Goal: Information Seeking & Learning: Learn about a topic

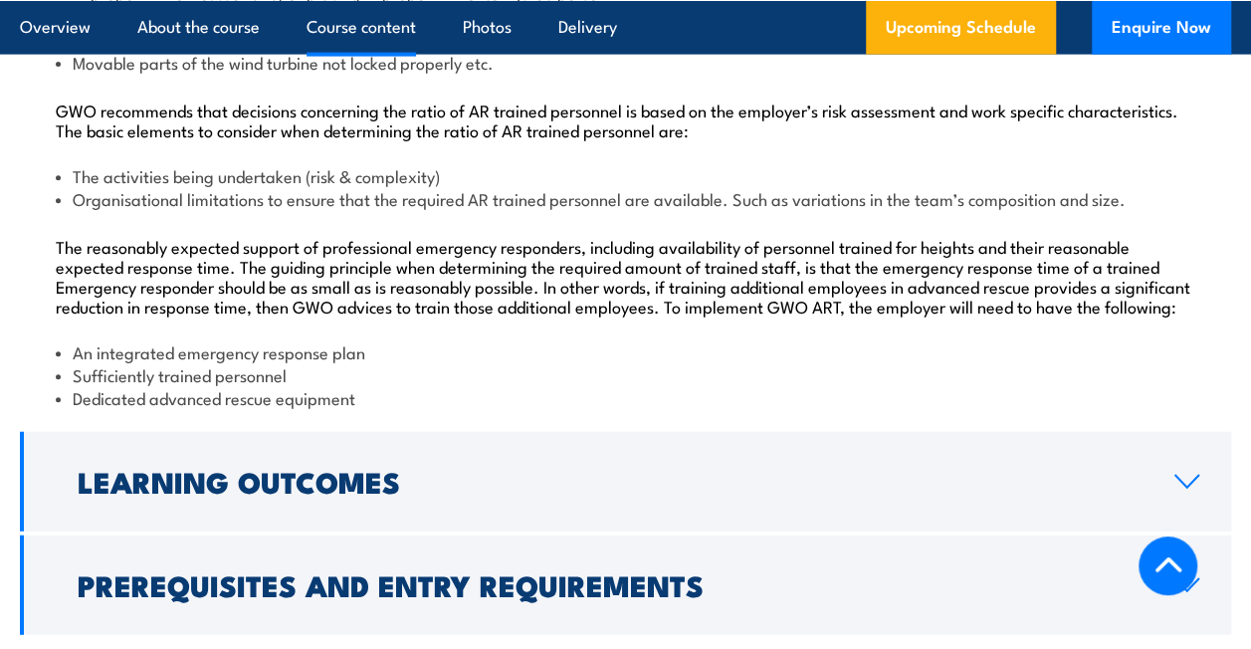
scroll to position [2289, 0]
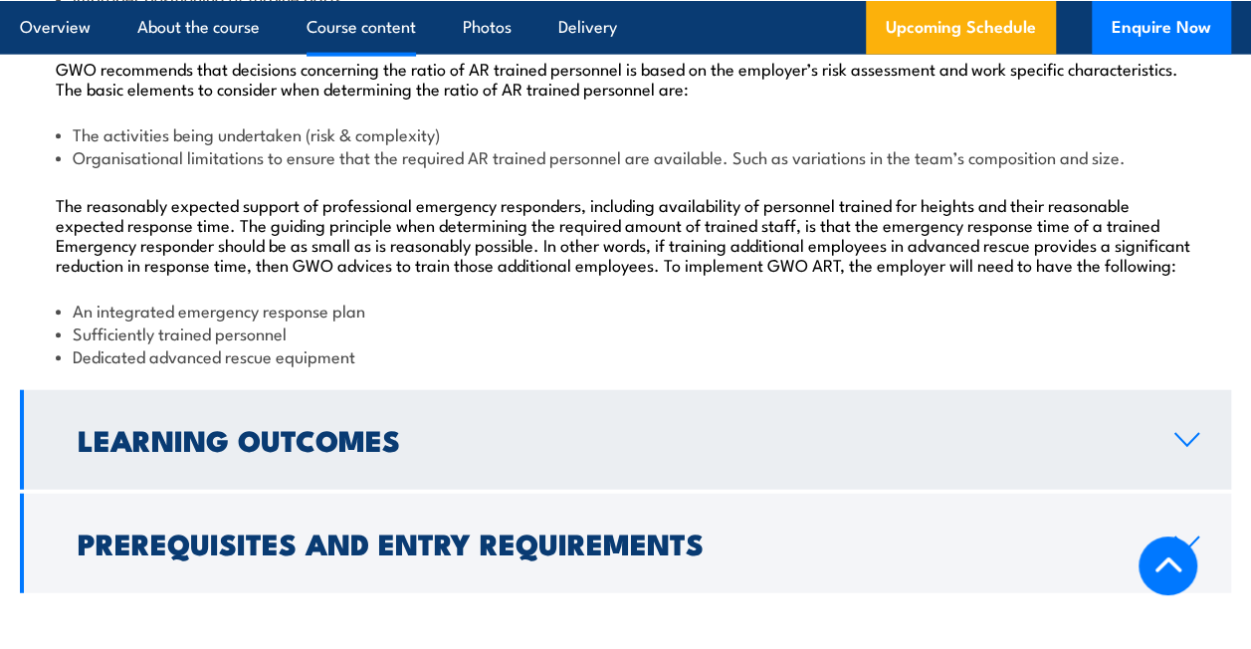
click at [345, 452] on h2 "Learning Outcomes" at bounding box center [610, 439] width 1065 height 26
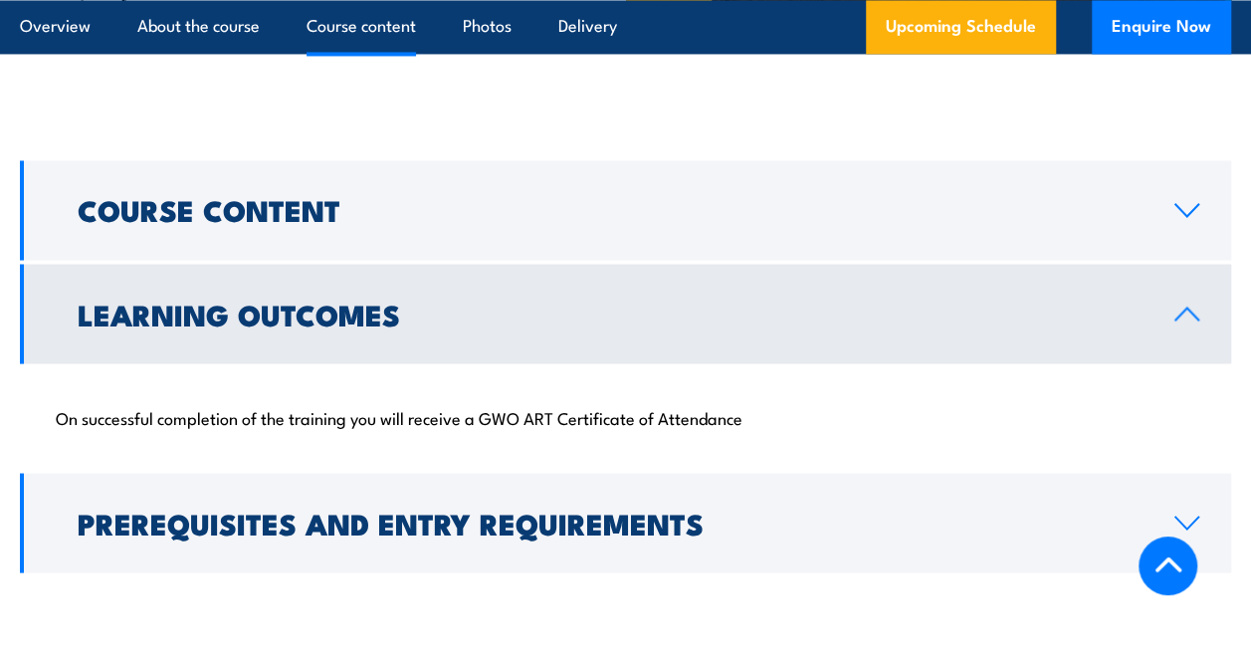
scroll to position [1651, 0]
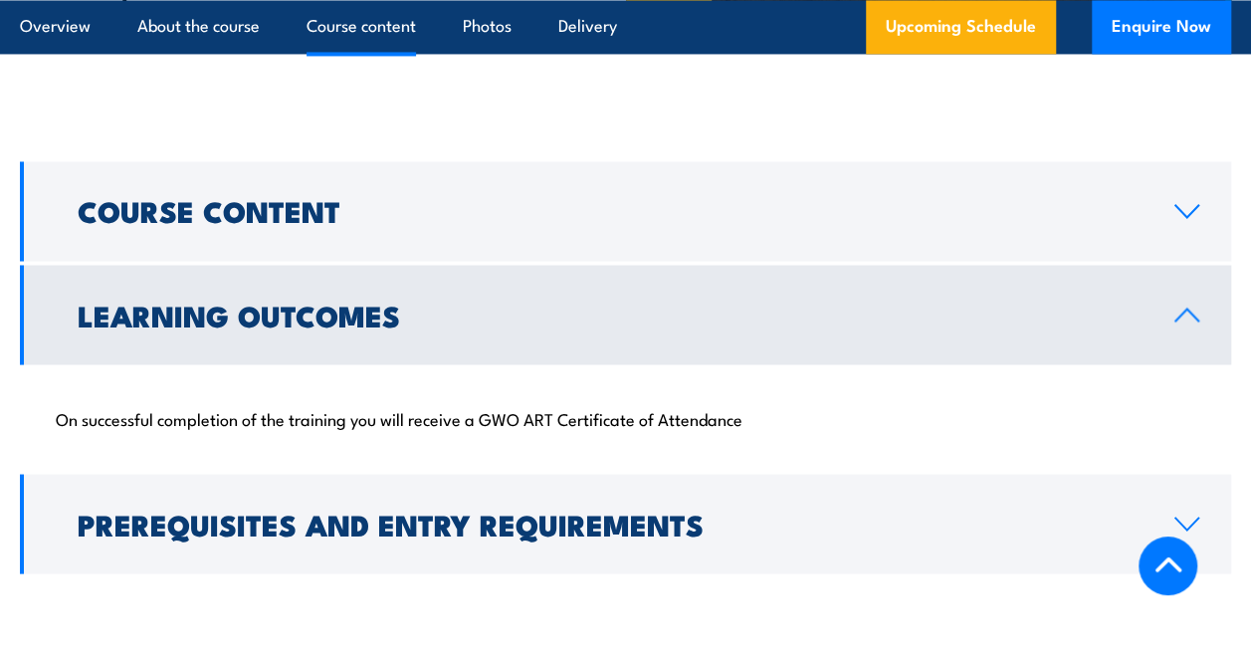
click at [571, 316] on h2 "Learning Outcomes" at bounding box center [610, 314] width 1065 height 26
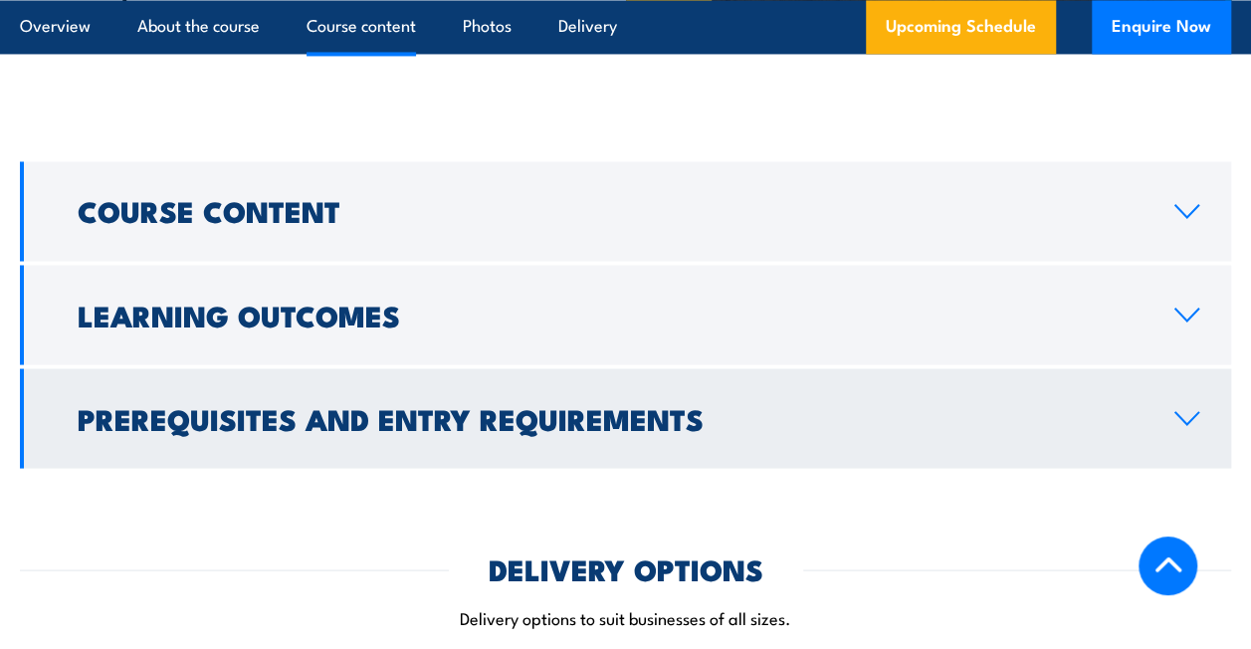
click at [506, 420] on h2 "Prerequisites and Entry Requirements" at bounding box center [610, 417] width 1065 height 26
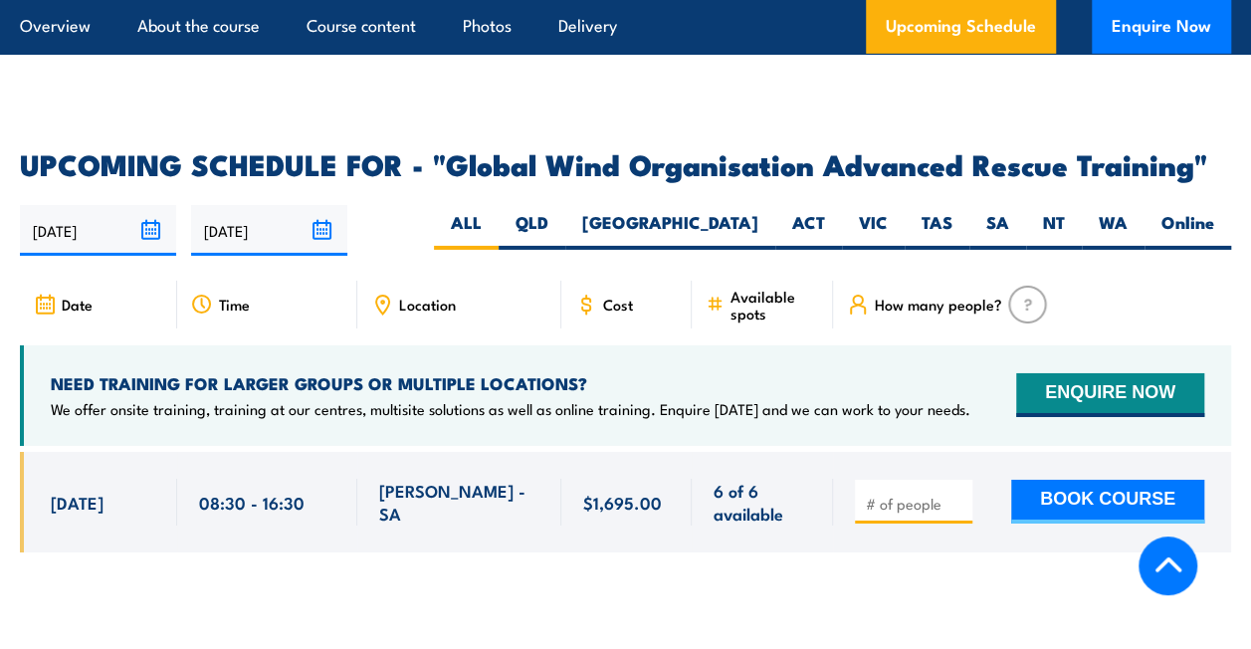
scroll to position [3244, 0]
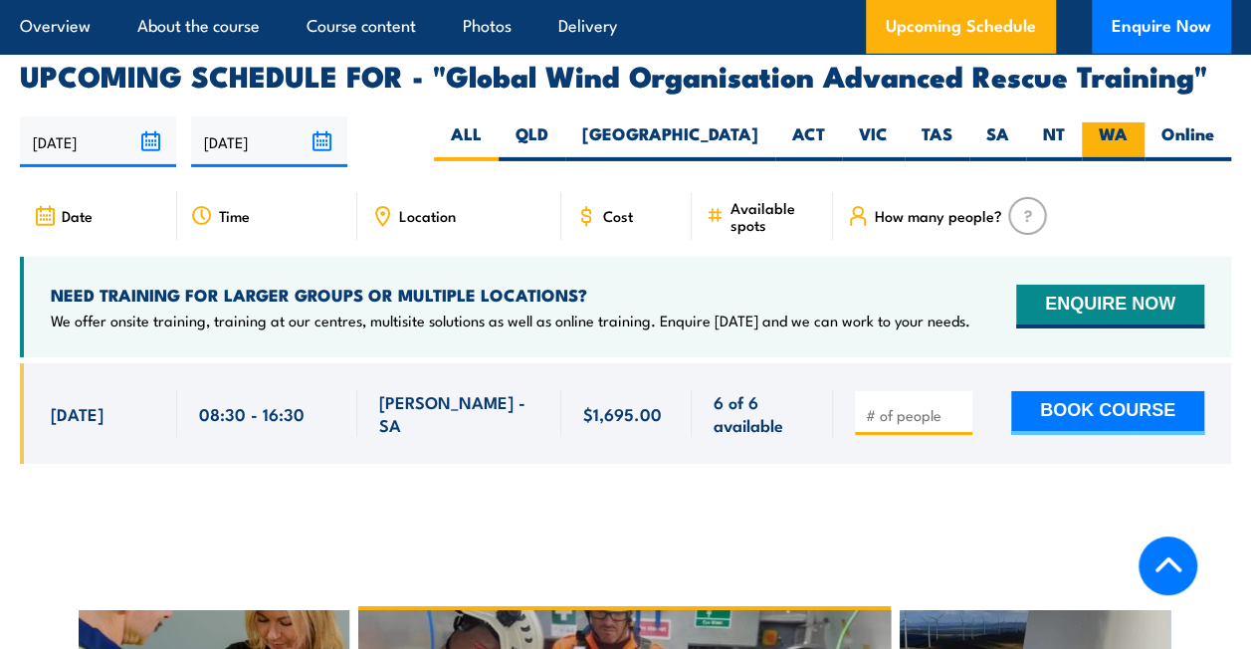
click at [1119, 122] on label "WA" at bounding box center [1113, 141] width 63 height 39
click at [1128, 122] on input "WA" at bounding box center [1134, 128] width 13 height 13
radio input "true"
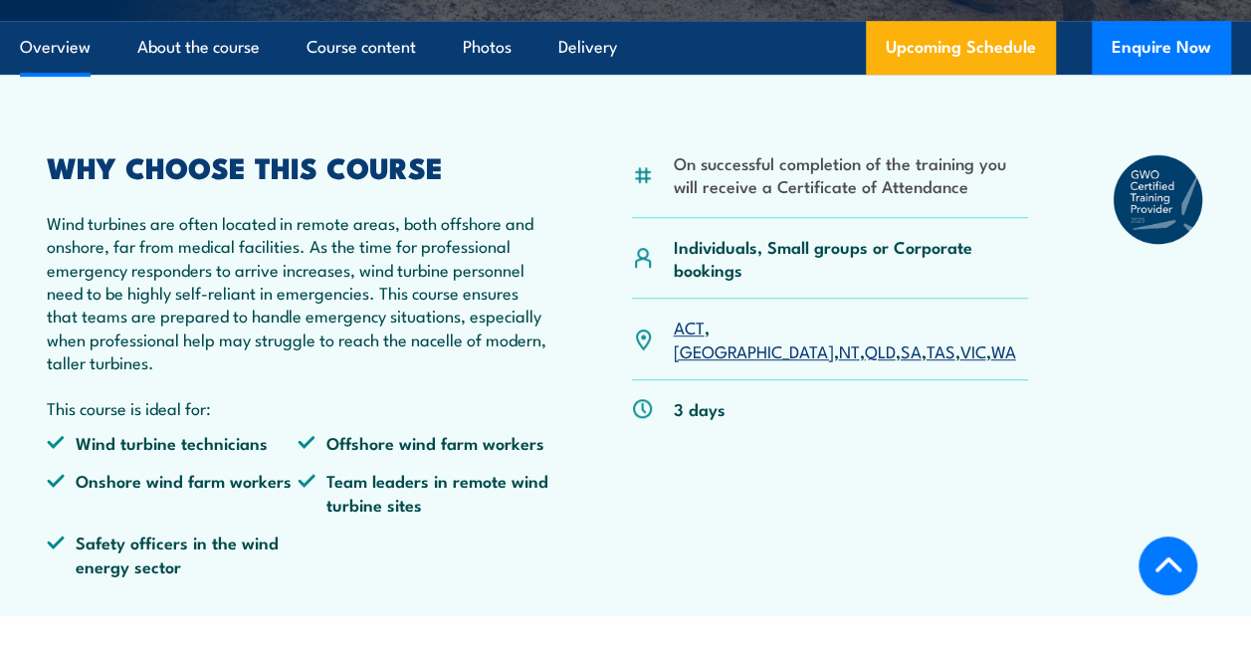
scroll to position [591, 0]
